Goal: Task Accomplishment & Management: Complete application form

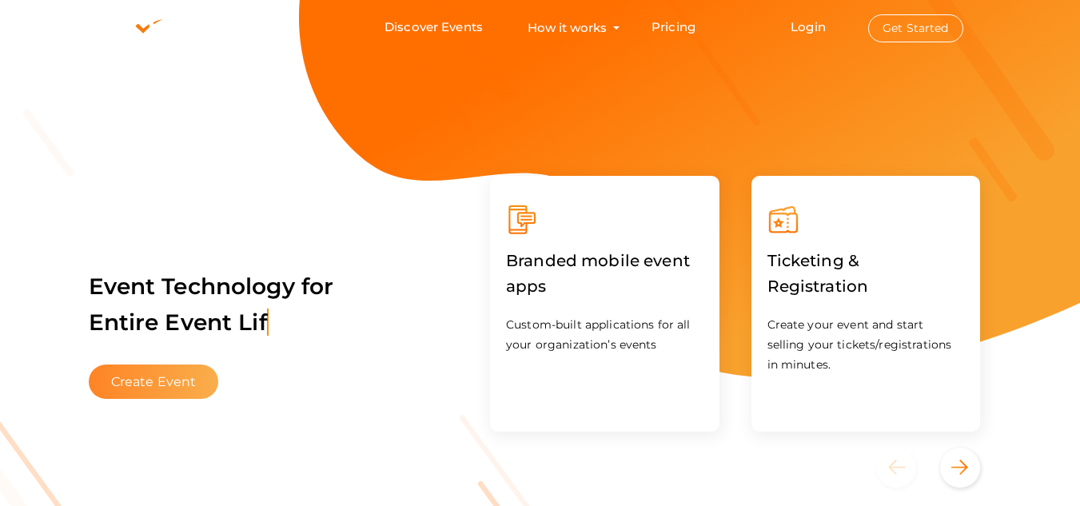
click at [185, 364] on button "Create Event" at bounding box center [154, 381] width 130 height 34
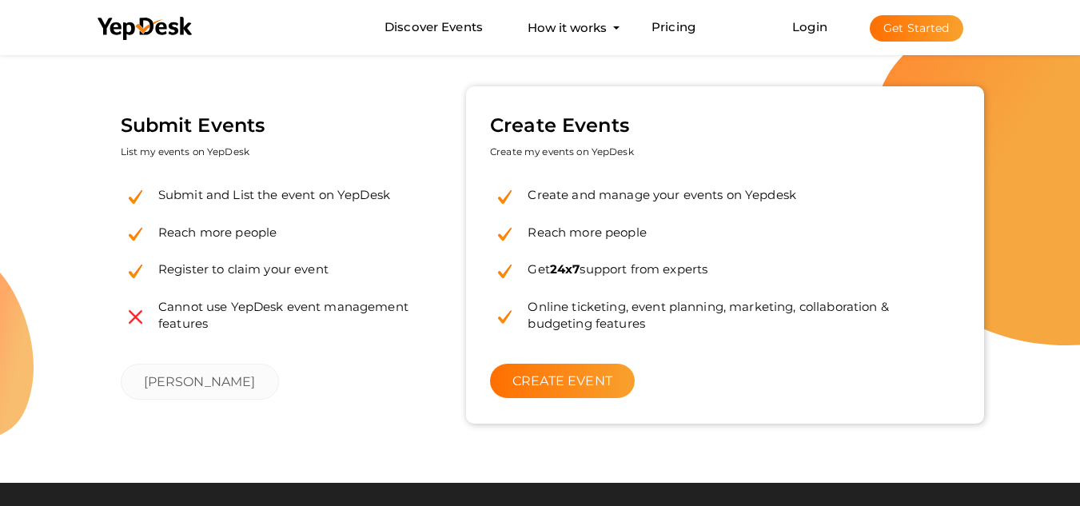
scroll to position [240, 0]
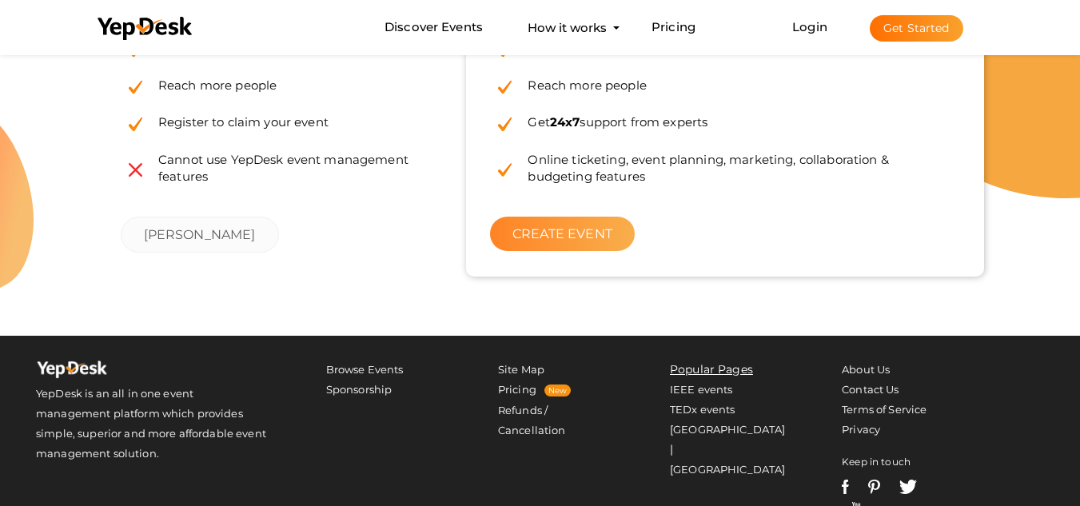
click at [593, 231] on link "CREATE EVENT" at bounding box center [562, 234] width 145 height 34
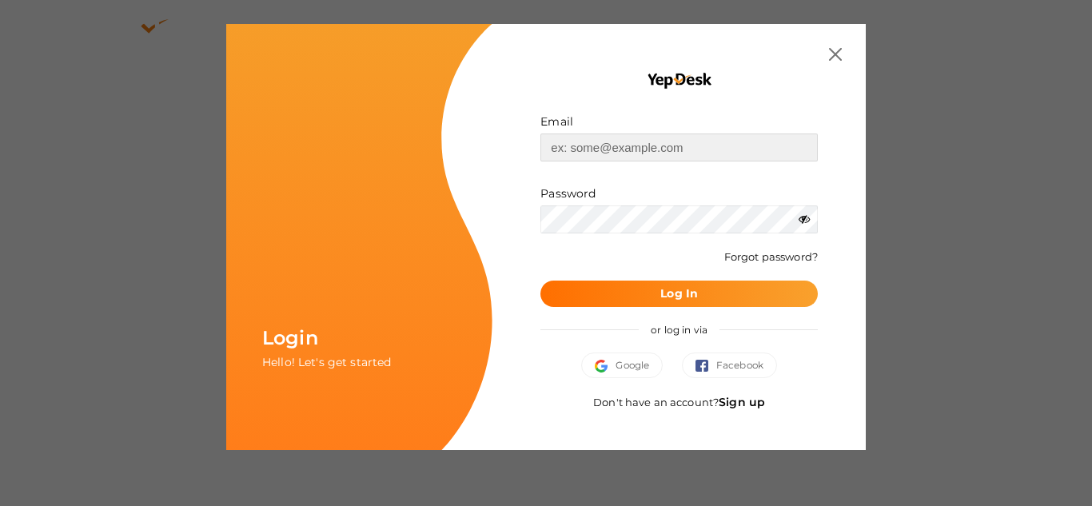
click at [597, 154] on input "text" at bounding box center [678, 147] width 277 height 28
click at [529, 326] on div "Email Invalid email. Password Wrong Credentials Forgot password? Log In or log …" at bounding box center [678, 237] width 325 height 378
click at [620, 364] on span "Google" at bounding box center [622, 365] width 54 height 16
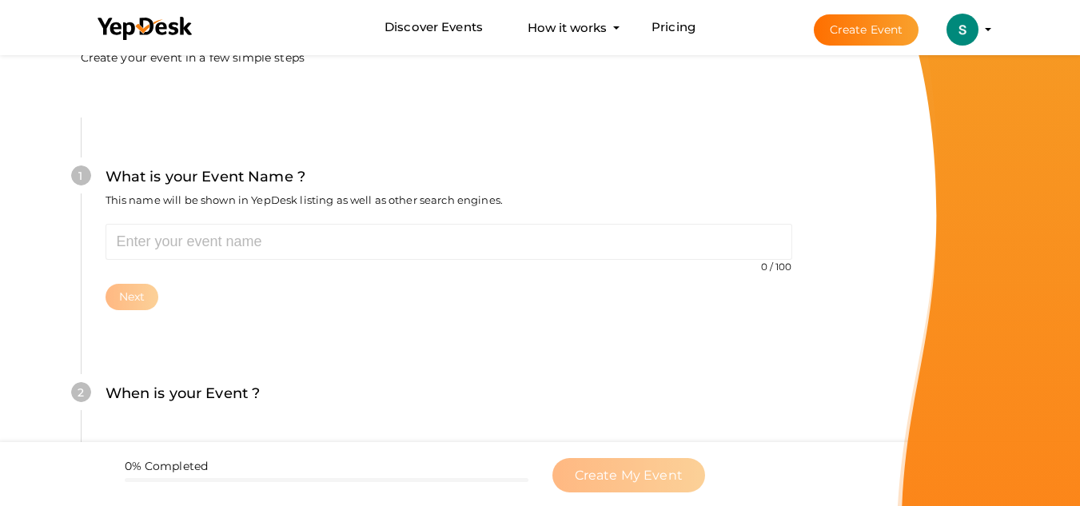
scroll to position [80, 0]
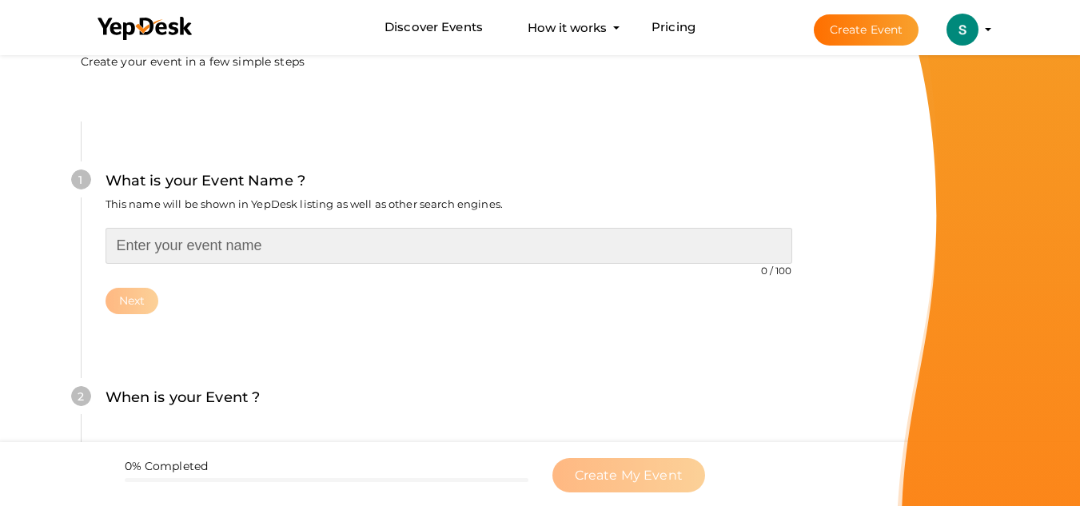
click at [317, 244] on input "text" at bounding box center [449, 246] width 687 height 36
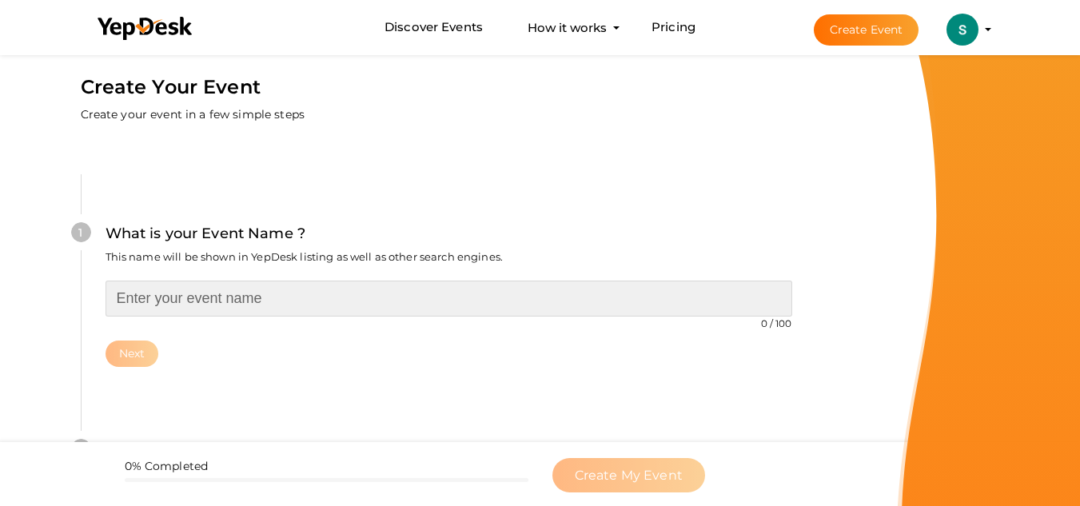
scroll to position [0, 0]
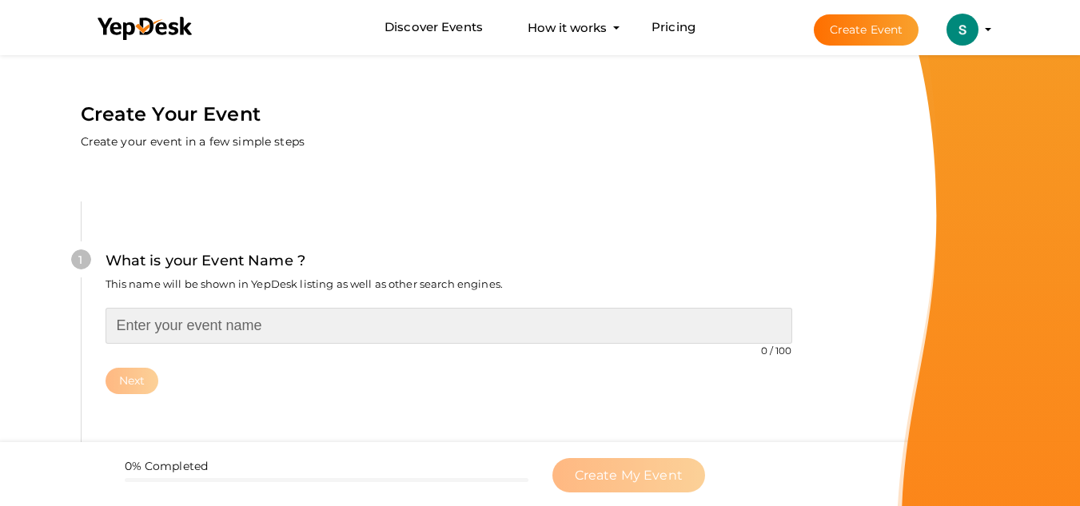
paste input "Technology Scientists Awards"
type input "Technology Scientists Awards"
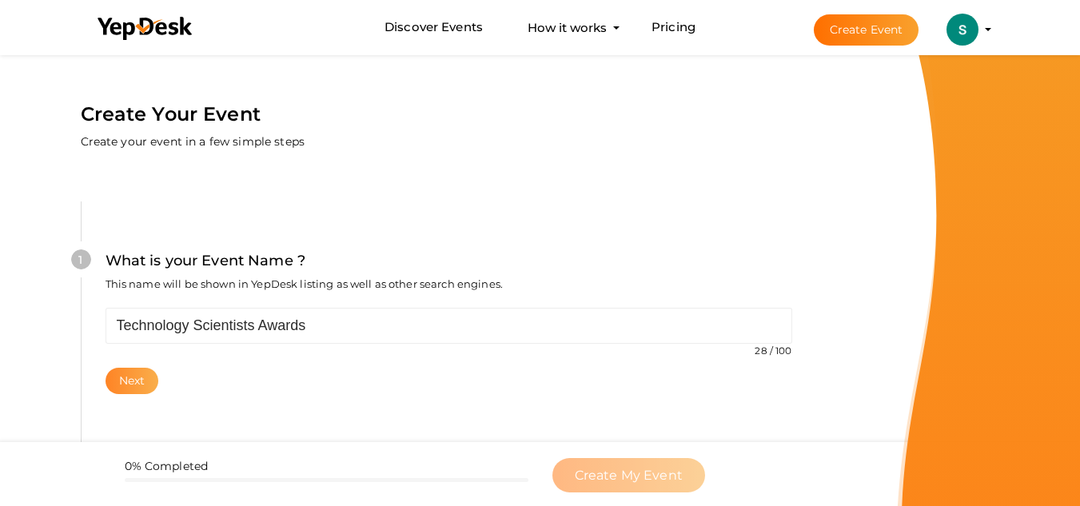
click at [134, 392] on button "Next" at bounding box center [133, 381] width 54 height 26
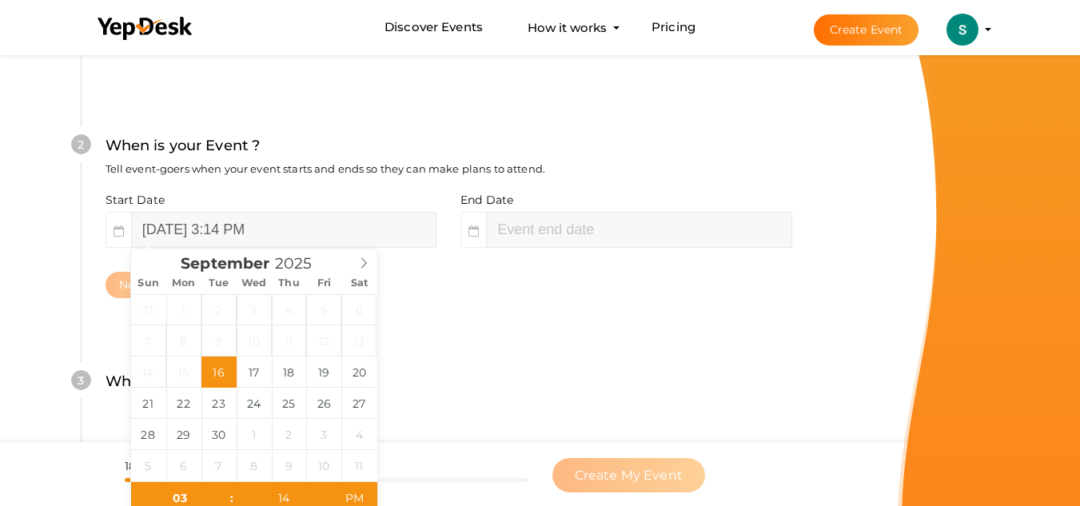
scroll to position [368, 0]
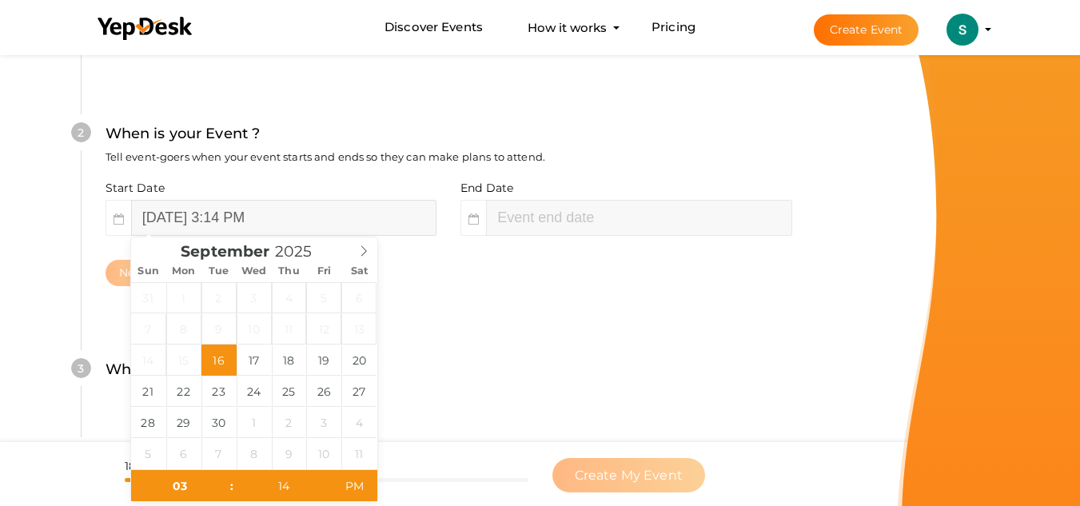
click at [219, 221] on input "September 16, 2025 3:14 PM" at bounding box center [283, 218] width 305 height 36
type input "September 26, 2025 3:14 PM"
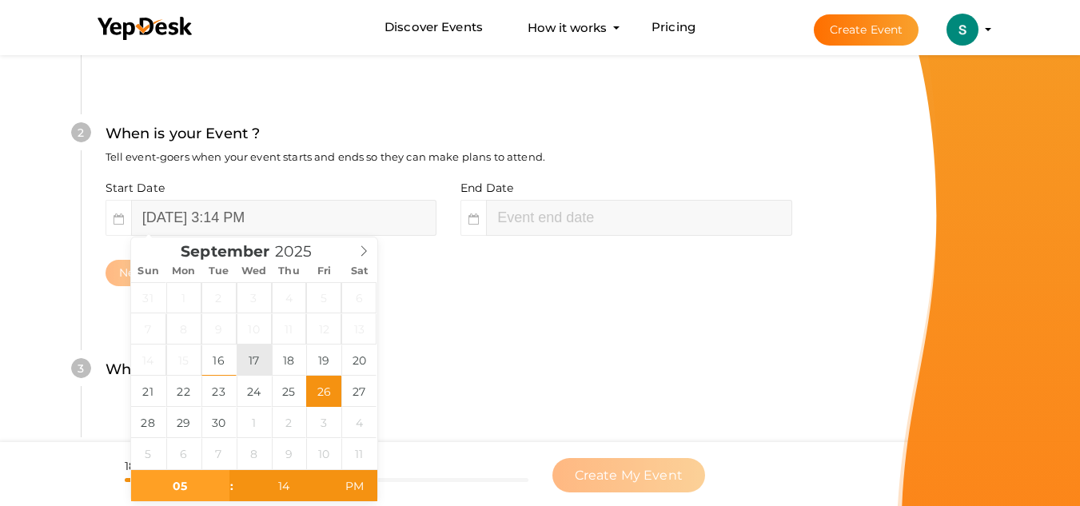
type input "0"
type input "10"
type input "September 26, 2025 10:14 PM"
click at [264, 478] on input "14" at bounding box center [283, 486] width 98 height 32
type input "00"
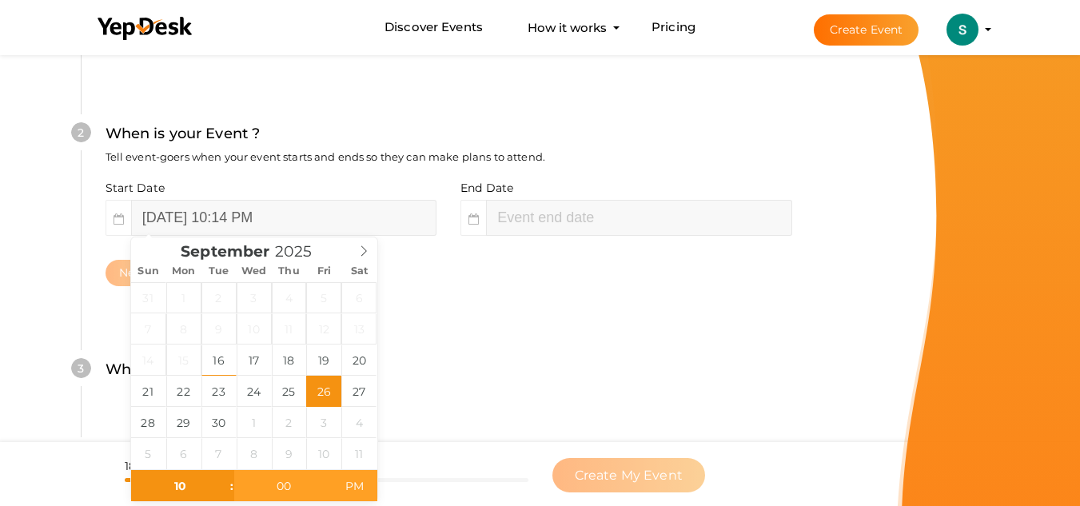
type input "September 26, 2025 10:00 AM"
click at [367, 488] on span "PM" at bounding box center [354, 486] width 44 height 32
click at [538, 220] on input "September 26, 2025 12:00 PM" at bounding box center [638, 218] width 305 height 36
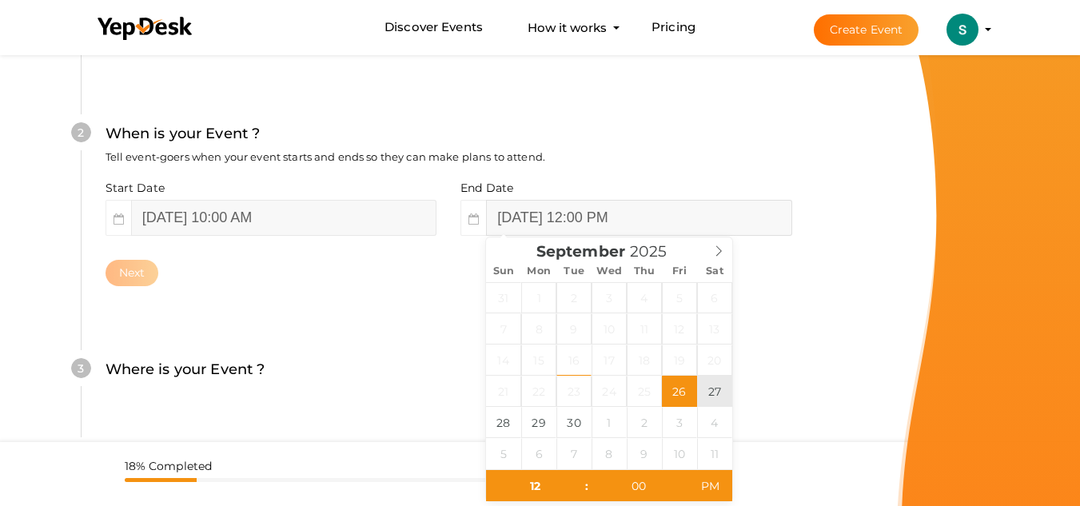
type input "September 27, 2025 12:00 PM"
click at [641, 220] on input "September 27, 2025 12:00 PM" at bounding box center [638, 218] width 305 height 36
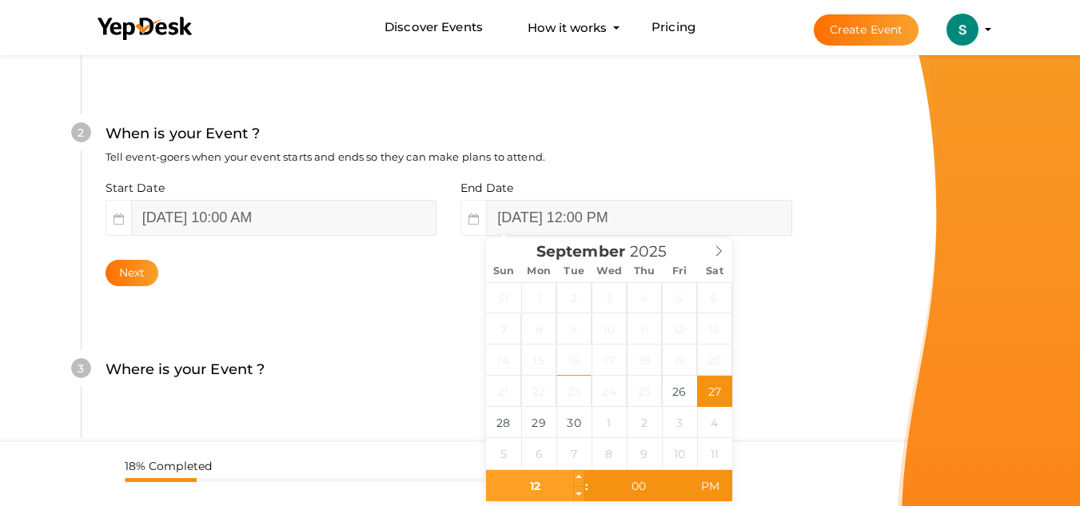
click at [547, 492] on input "12" at bounding box center [535, 486] width 98 height 32
type input "05"
type input "September 27, 2025 5:00 PM"
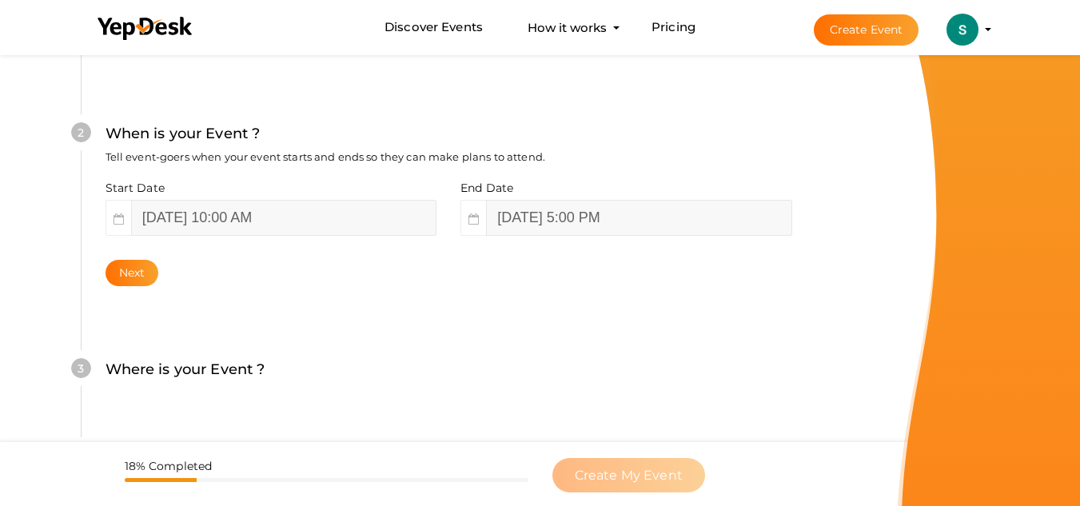
click at [811, 327] on div "2 When is your Event ? Tell event-goers when your event starts and ends so they…" at bounding box center [448, 204] width 735 height 260
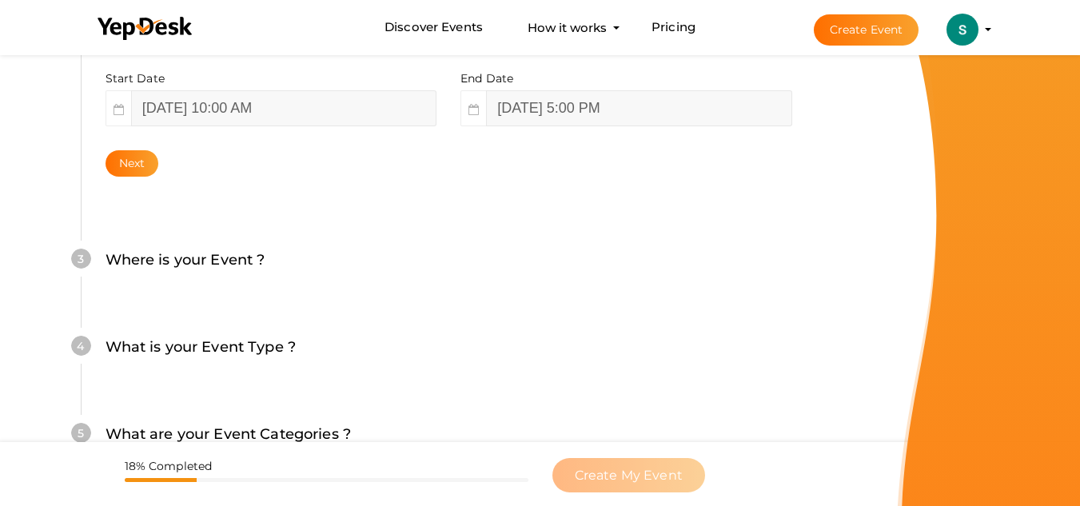
scroll to position [528, 0]
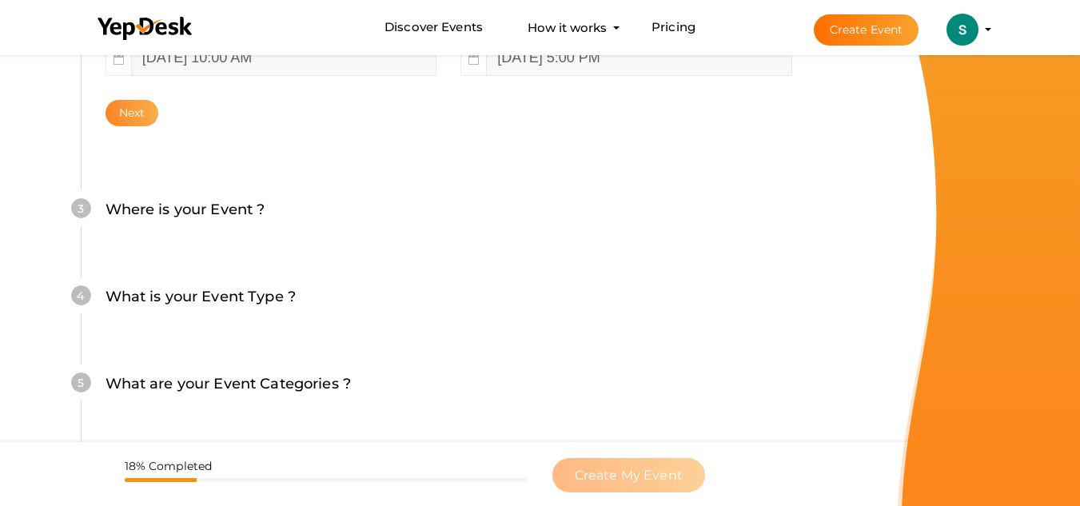
click at [143, 106] on button "Next" at bounding box center [133, 113] width 54 height 26
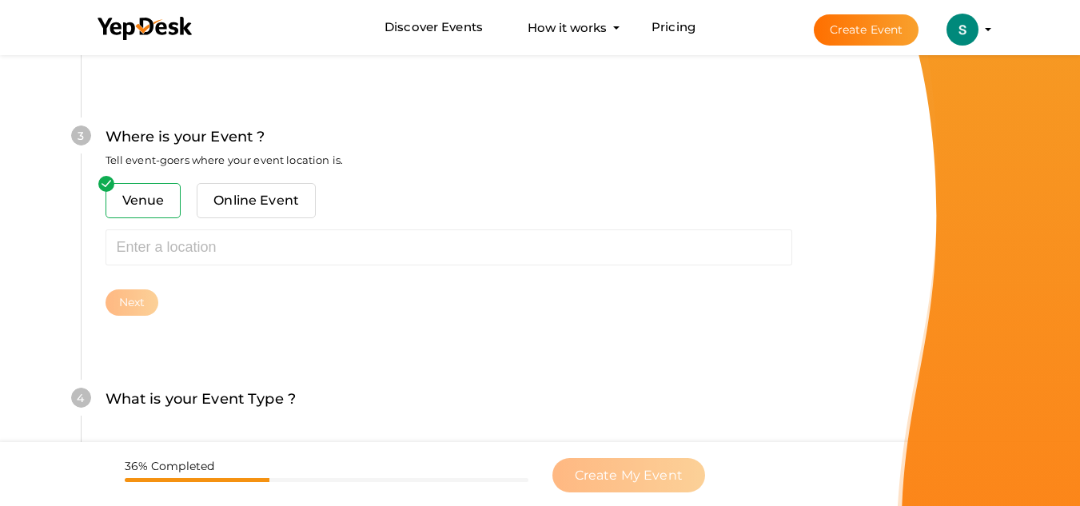
scroll to position [627, 0]
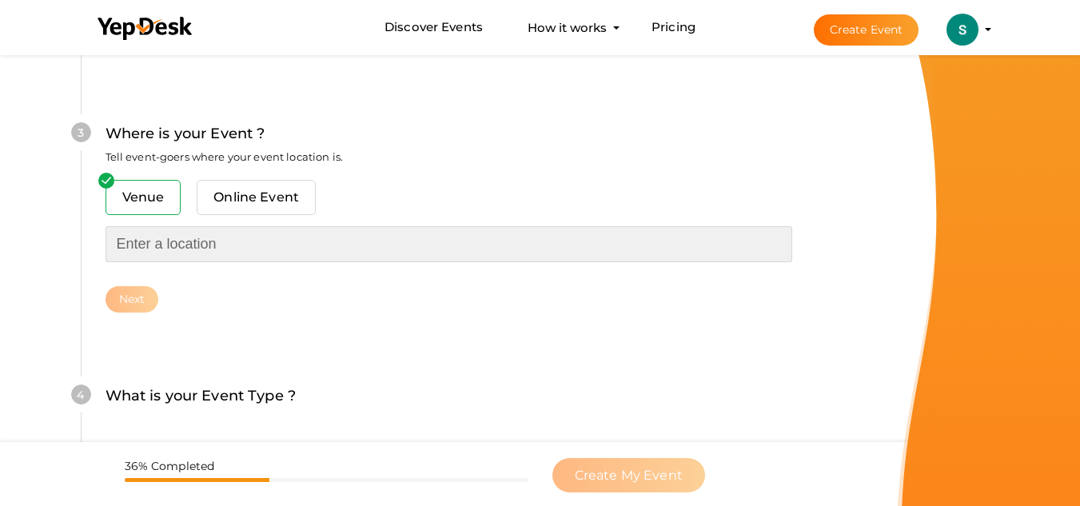
click at [125, 242] on input "text" at bounding box center [449, 244] width 687 height 36
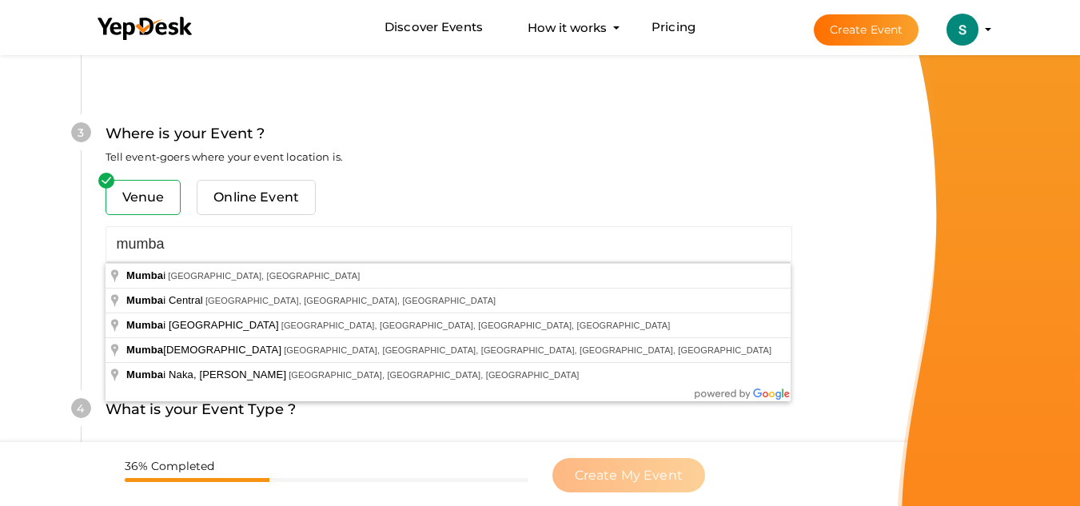
type input "Mumbai, Maharashtra, India"
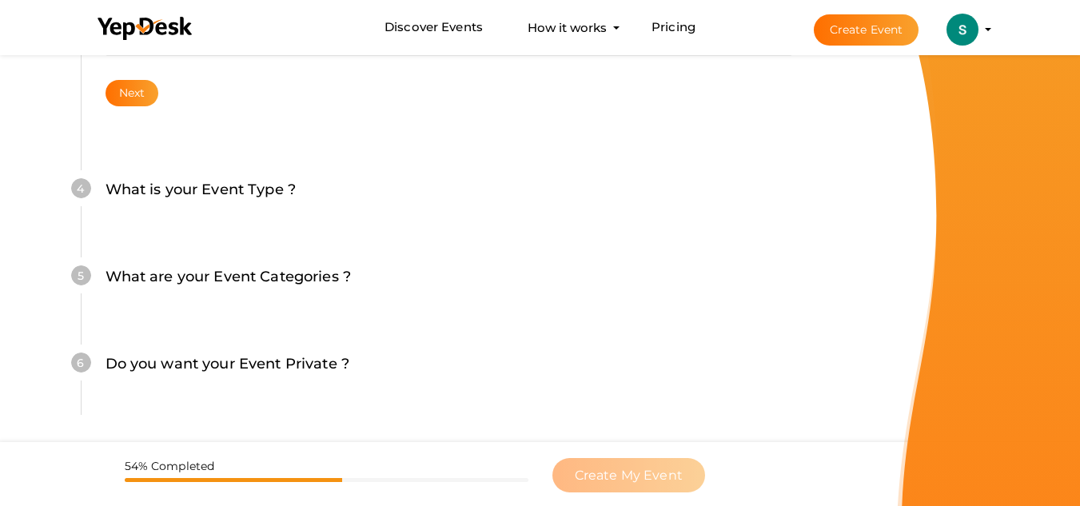
scroll to position [867, 0]
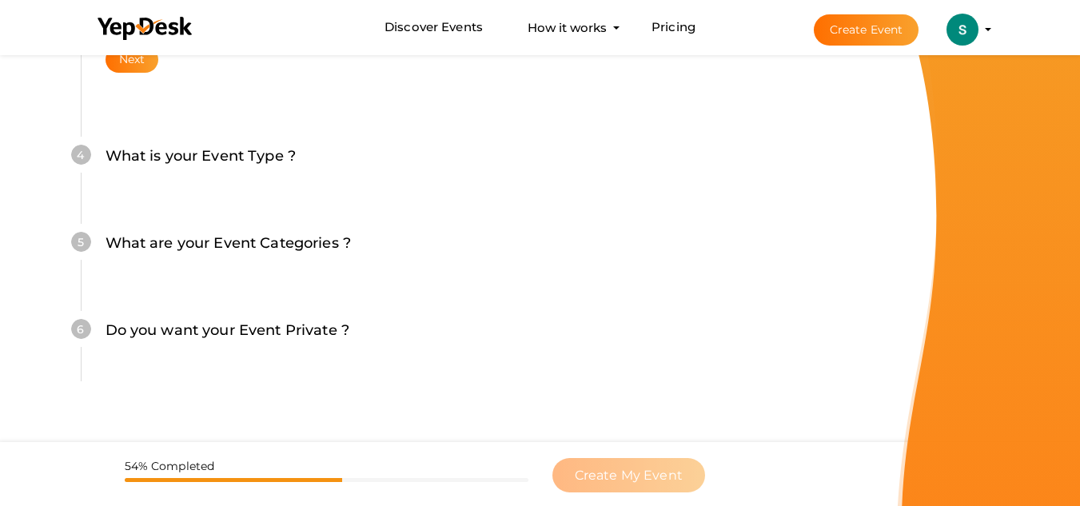
click at [318, 161] on div "What is your Event Type ? Choose the right event type." at bounding box center [449, 164] width 687 height 39
click at [140, 69] on button "Next" at bounding box center [133, 59] width 54 height 26
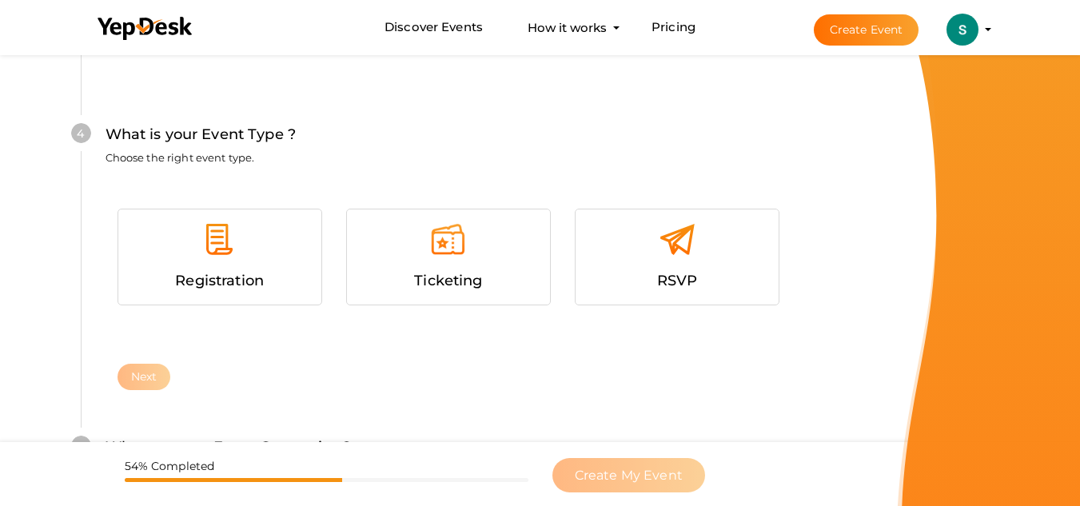
scroll to position [914, 0]
click at [285, 277] on div "Registration" at bounding box center [219, 280] width 179 height 23
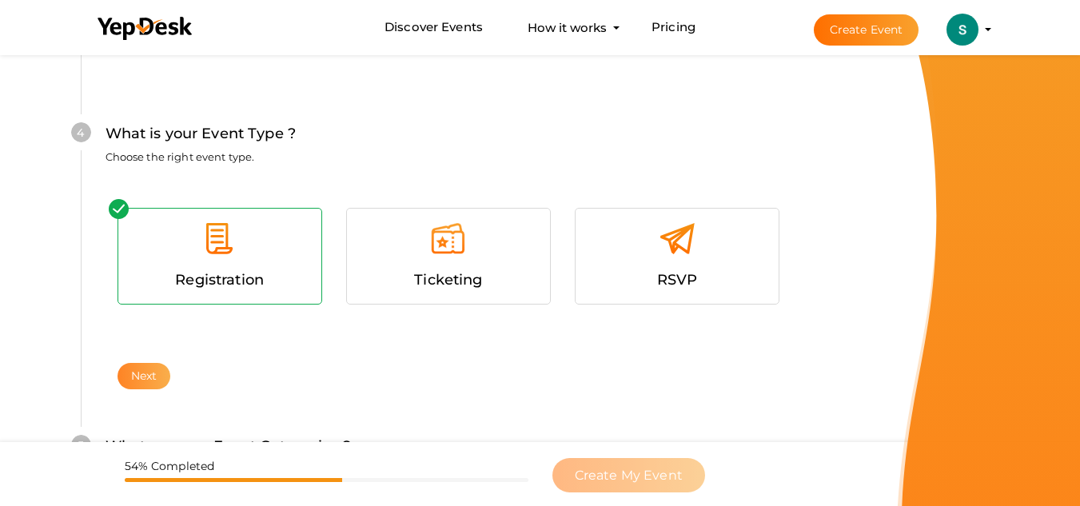
click at [143, 371] on button "Next" at bounding box center [144, 376] width 54 height 26
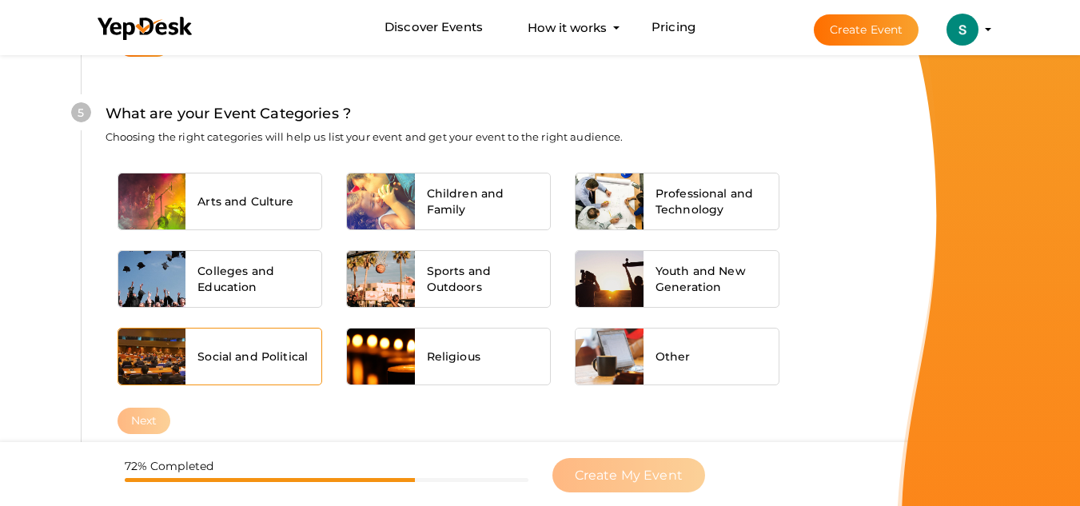
scroll to position [1250, 0]
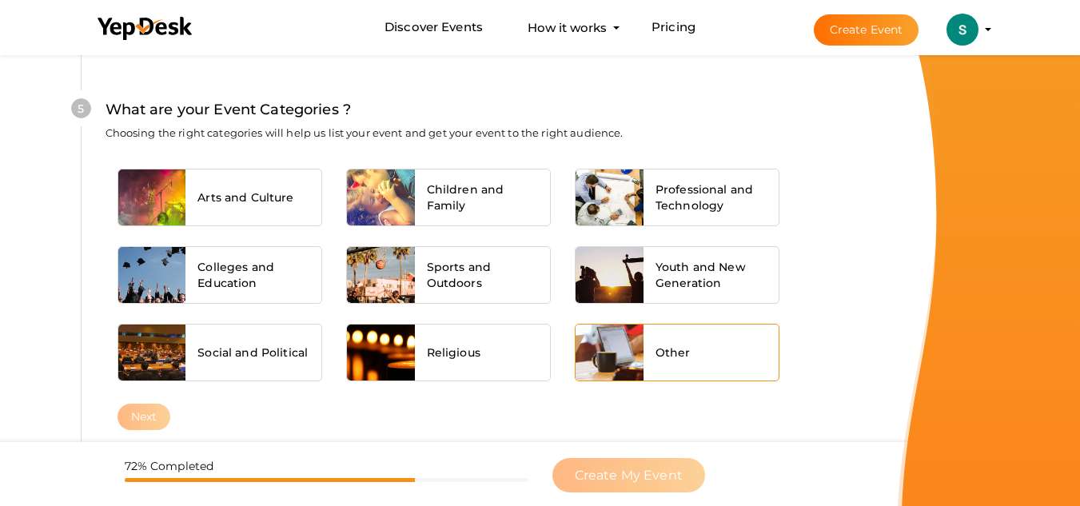
click at [711, 336] on div "Other" at bounding box center [711, 352] width 136 height 56
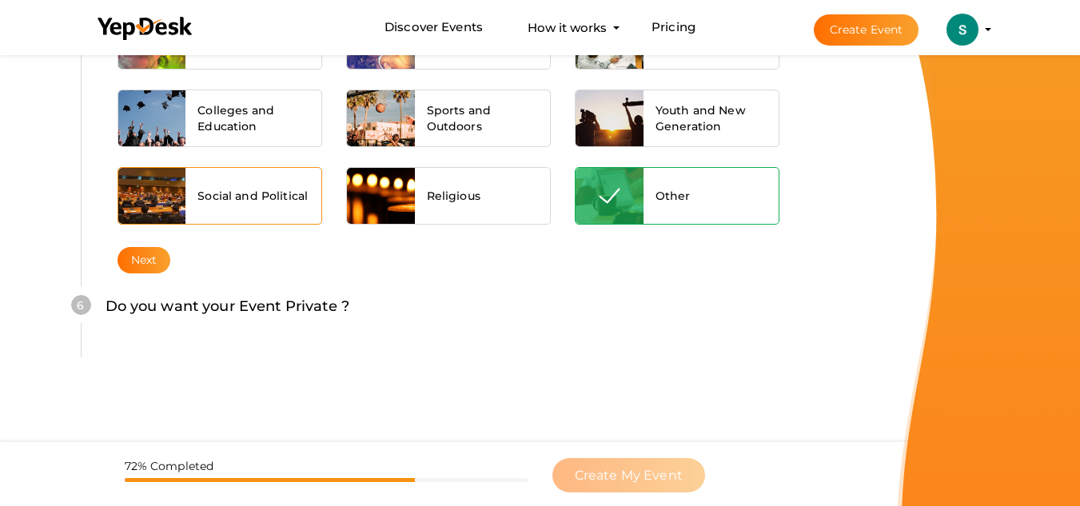
scroll to position [1407, 0]
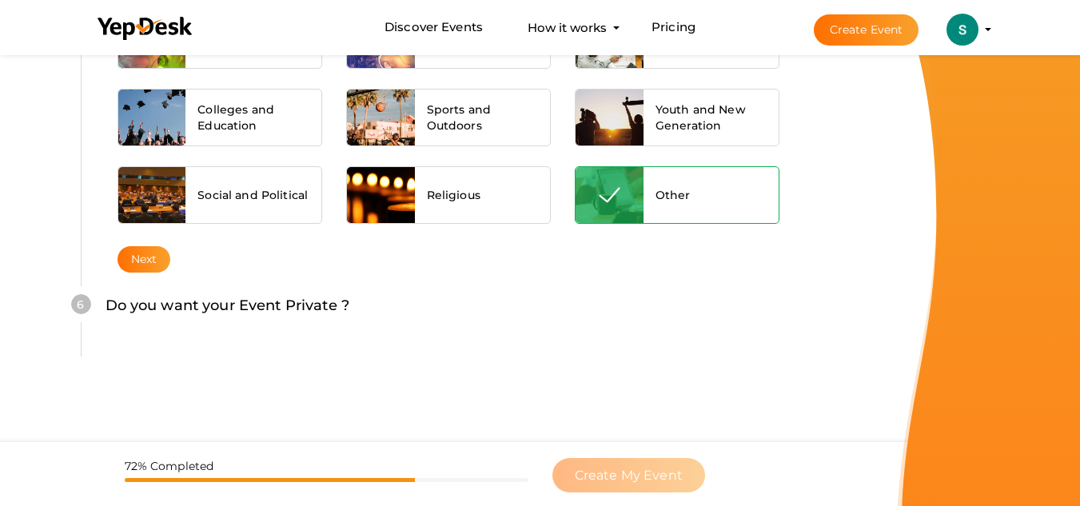
click at [148, 255] on button "Next" at bounding box center [144, 259] width 54 height 26
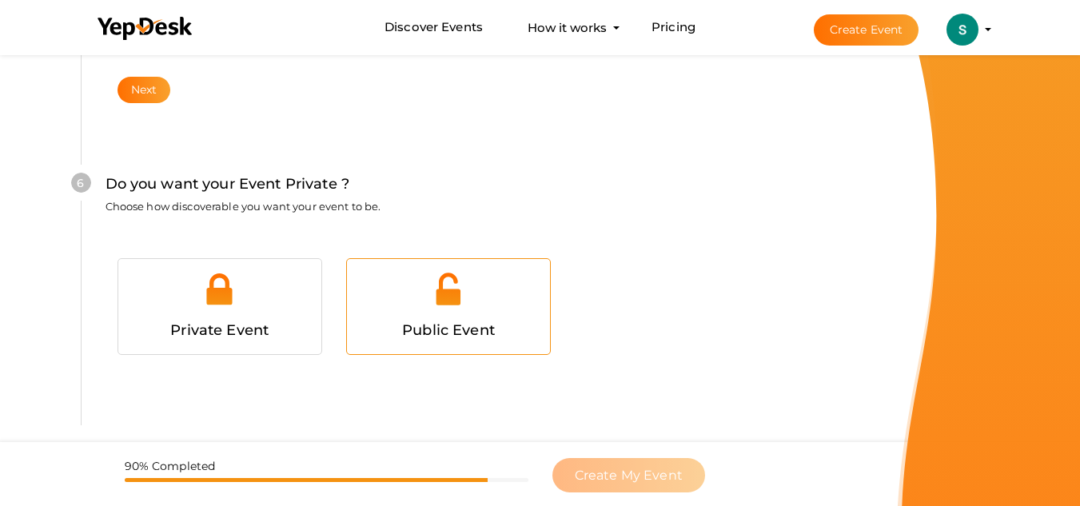
scroll to position [1603, 0]
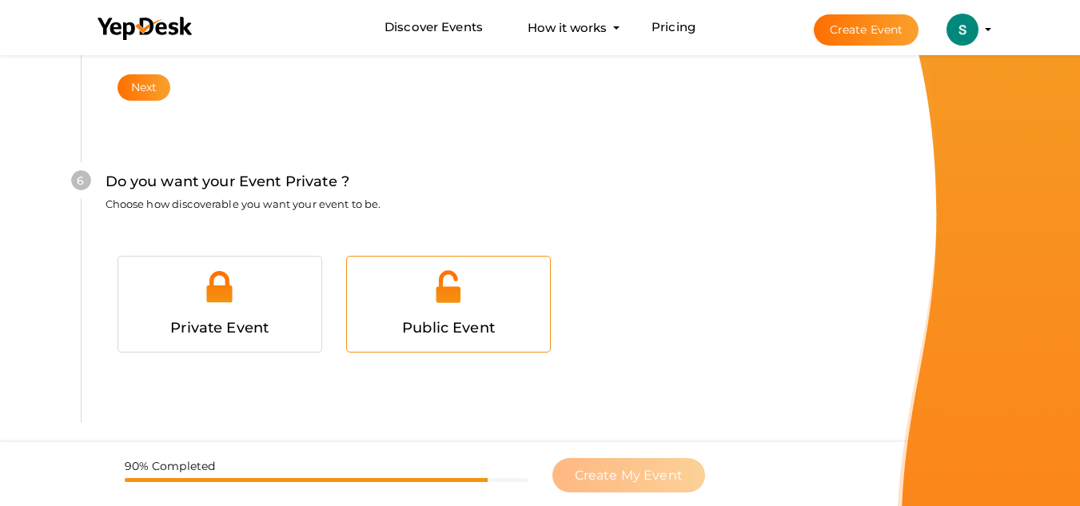
click at [406, 305] on div at bounding box center [448, 293] width 179 height 48
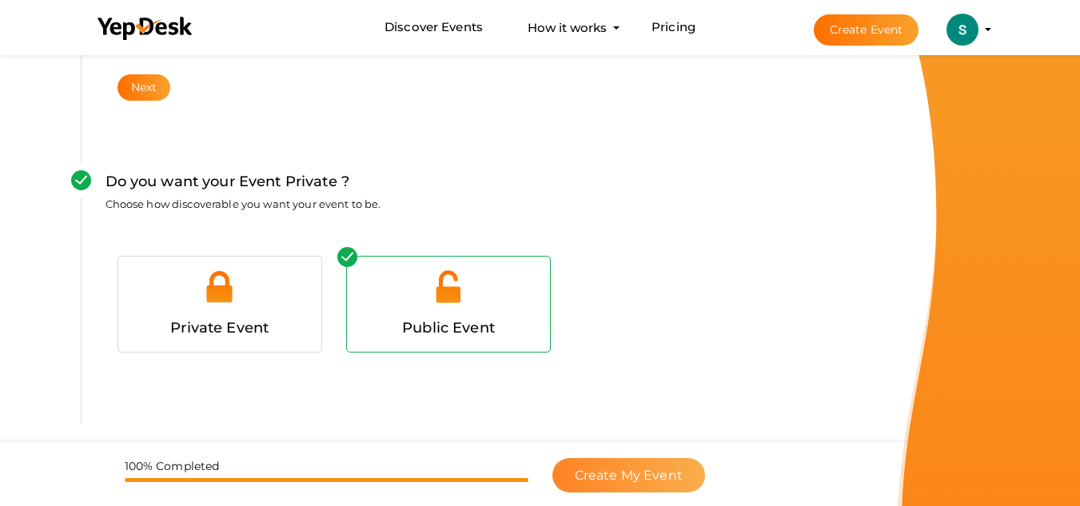
click at [593, 473] on span "Create My Event" at bounding box center [629, 475] width 108 height 15
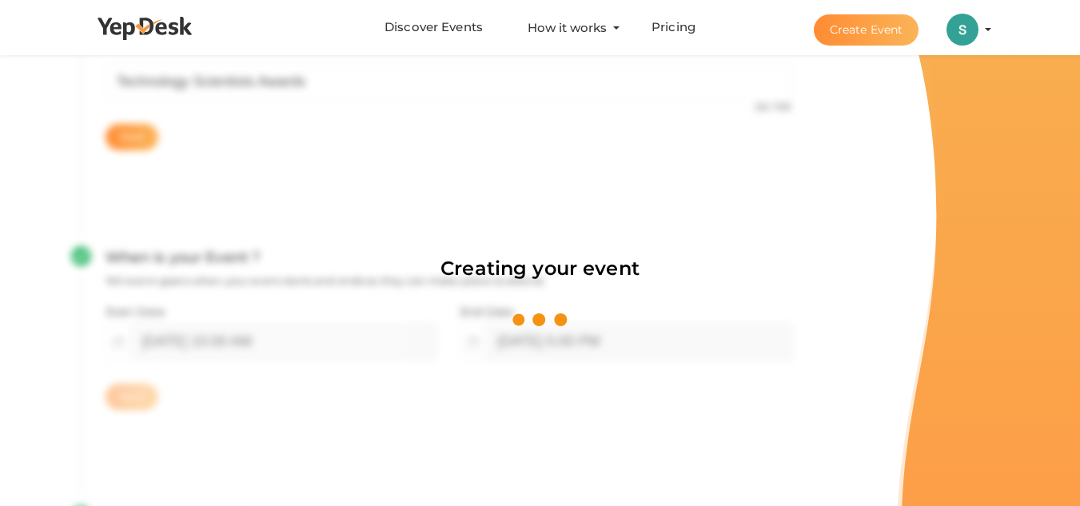
scroll to position [240, 0]
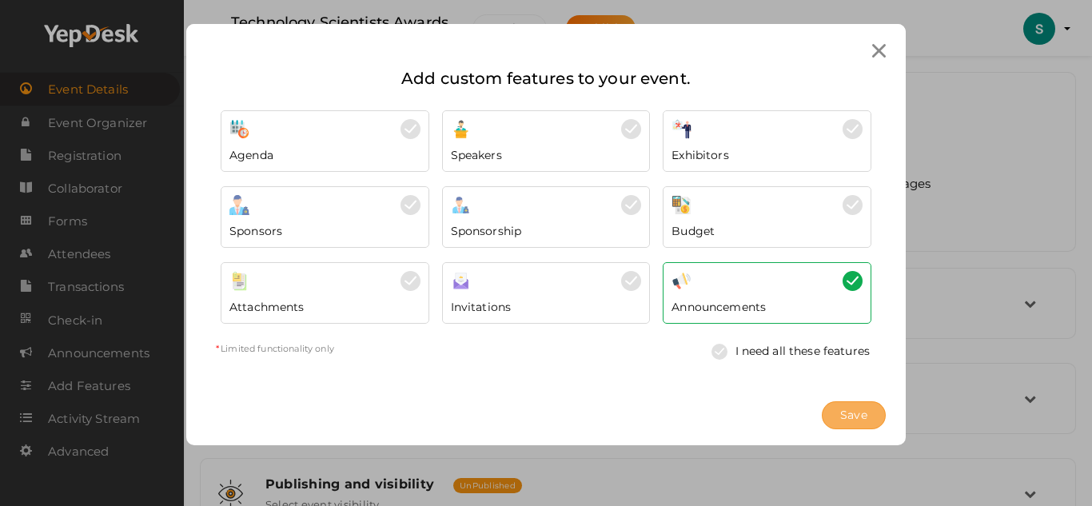
click at [837, 412] on button "Save" at bounding box center [854, 415] width 64 height 28
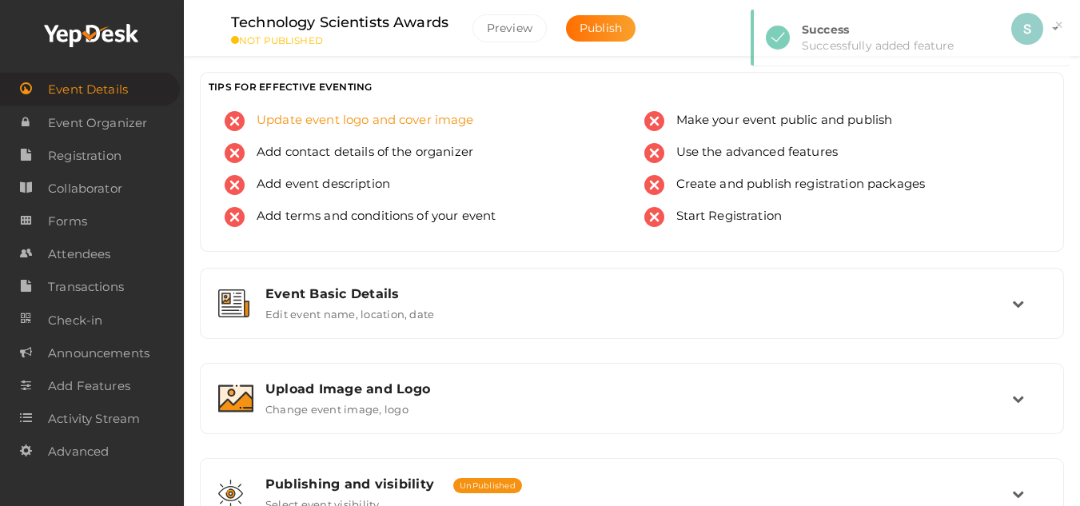
click at [390, 125] on span "Update event logo and cover image" at bounding box center [359, 121] width 229 height 20
